Goal: Information Seeking & Learning: Check status

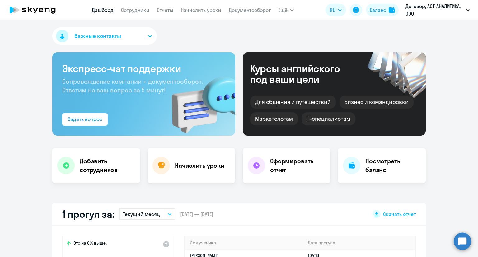
select select "30"
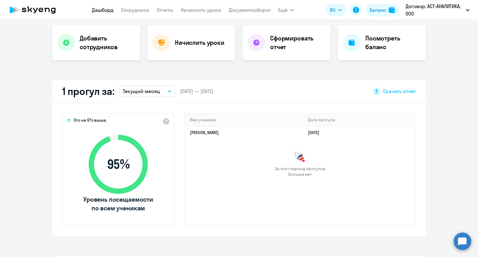
scroll to position [129, 0]
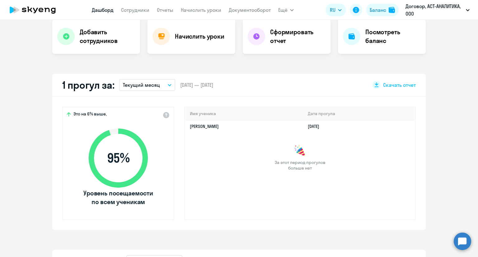
click at [149, 84] on p "Текущий месяц" at bounding box center [141, 84] width 37 height 7
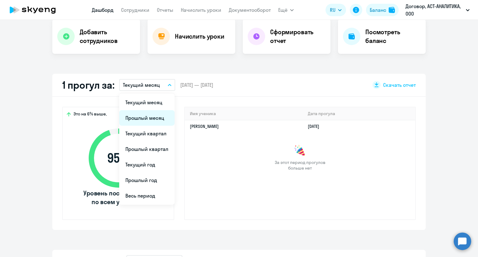
click at [142, 116] on li "Прошлый месяц" at bounding box center [146, 118] width 55 height 16
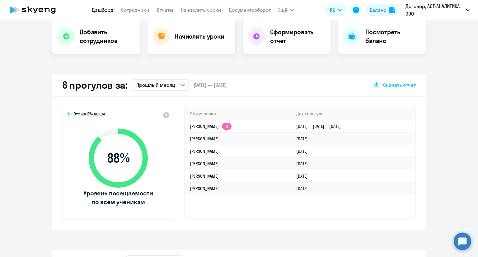
click at [162, 82] on p "Прошлый месяц" at bounding box center [155, 84] width 39 height 7
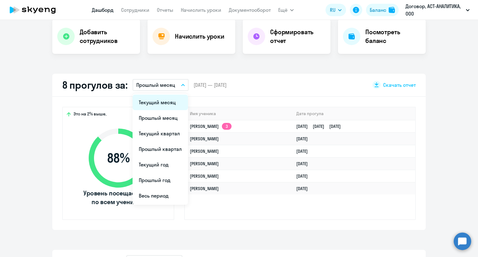
click at [156, 100] on li "Текущий месяц" at bounding box center [160, 103] width 55 height 16
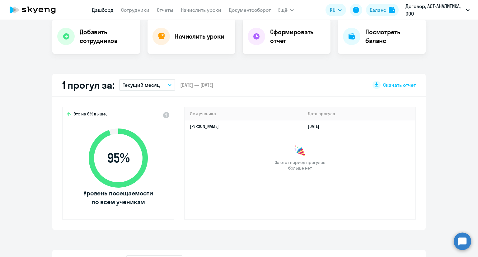
click at [154, 86] on p "Текущий месяц" at bounding box center [141, 84] width 37 height 7
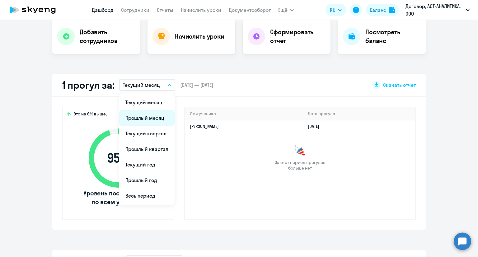
click at [147, 118] on li "Прошлый месяц" at bounding box center [146, 118] width 55 height 16
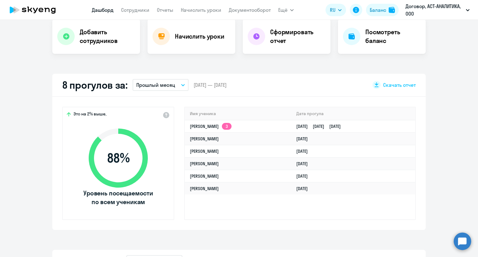
click at [159, 90] on button "Прошлый месяц" at bounding box center [161, 85] width 56 height 12
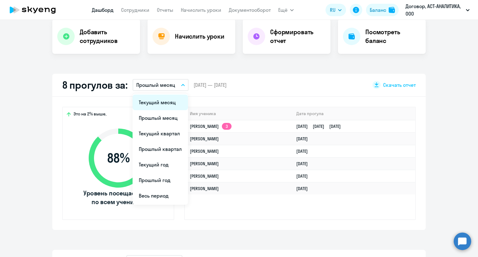
click at [153, 109] on li "Текущий месяц" at bounding box center [160, 103] width 55 height 16
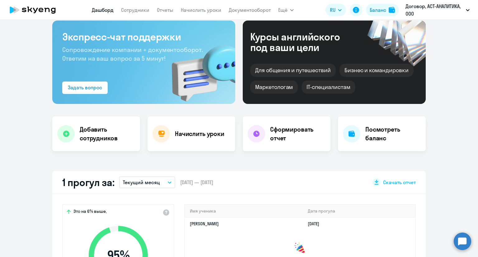
scroll to position [0, 0]
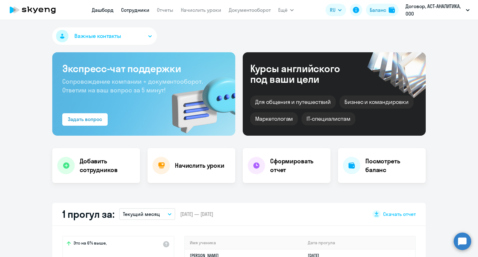
click at [131, 8] on link "Сотрудники" at bounding box center [135, 10] width 28 height 6
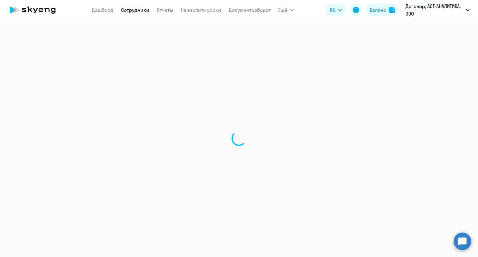
select select "30"
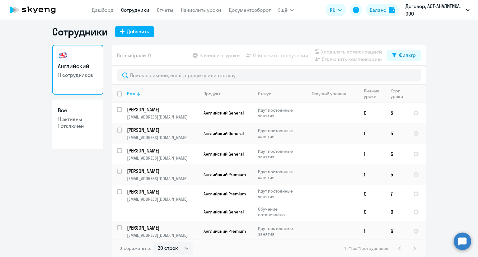
click at [41, 12] on icon at bounding box center [41, 10] width 5 height 4
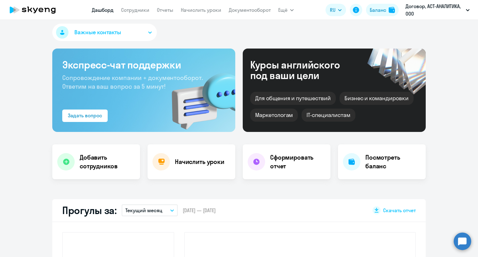
select select "30"
